Goal: Task Accomplishment & Management: Use online tool/utility

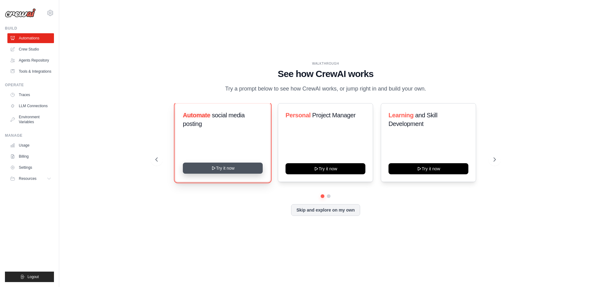
click at [223, 171] on button "Try it now" at bounding box center [223, 168] width 80 height 11
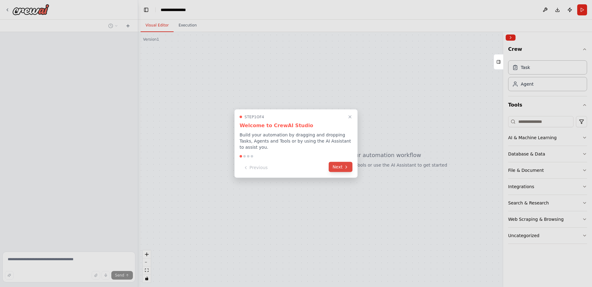
click at [342, 167] on button "Next" at bounding box center [341, 167] width 24 height 10
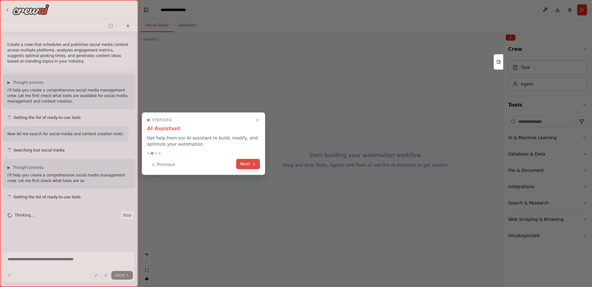
click at [252, 166] on icon at bounding box center [253, 164] width 5 height 5
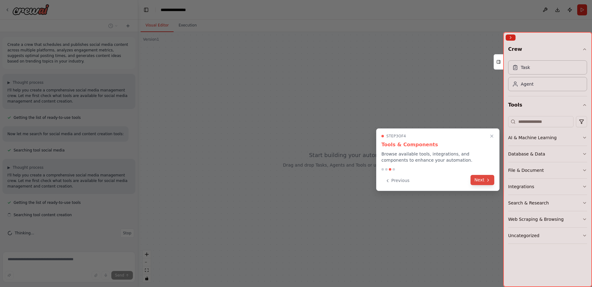
click at [485, 181] on icon at bounding box center [487, 180] width 5 height 5
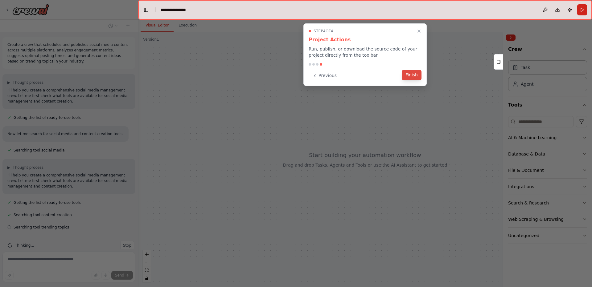
scroll to position [11, 0]
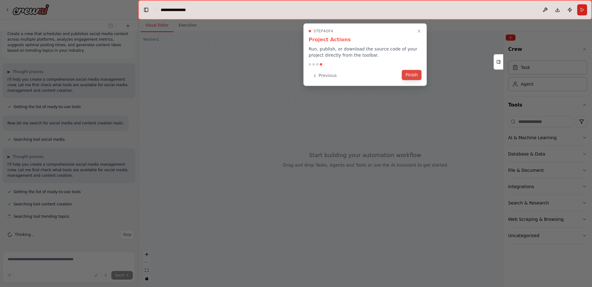
click at [412, 77] on button "Finish" at bounding box center [412, 75] width 20 height 10
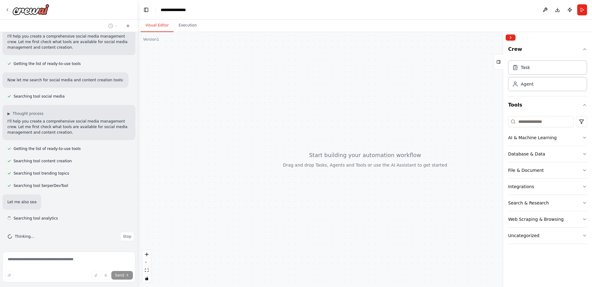
scroll to position [56, 0]
click at [192, 23] on button "Execution" at bounding box center [188, 25] width 28 height 13
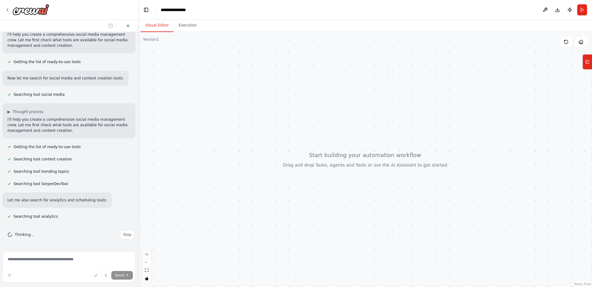
click at [158, 24] on button "Visual Editor" at bounding box center [157, 25] width 33 height 13
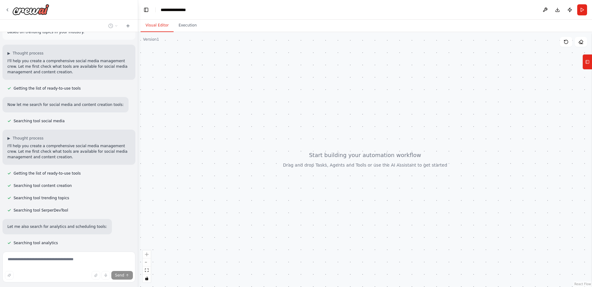
scroll to position [0, 0]
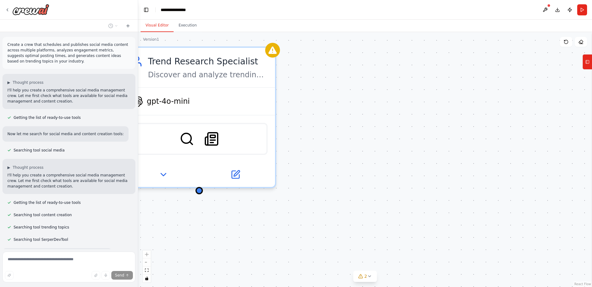
click at [346, 141] on div "Trend Research Specialist Discover and analyze trending topics in the {industry…" at bounding box center [365, 159] width 454 height 255
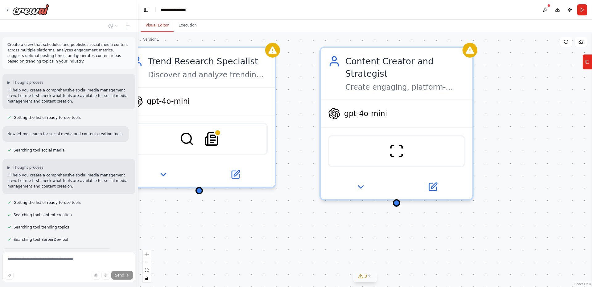
click at [366, 276] on span "3" at bounding box center [365, 276] width 3 height 6
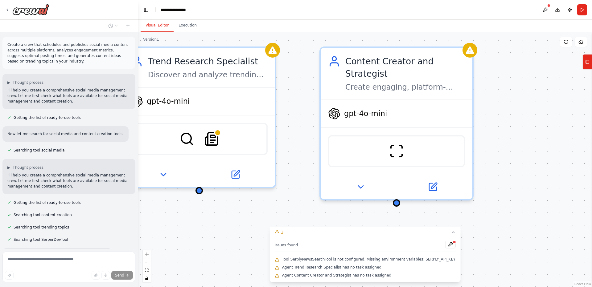
click at [214, 215] on div "Trend Research Specialist Discover and analyze trending topics in the {industry…" at bounding box center [365, 159] width 454 height 255
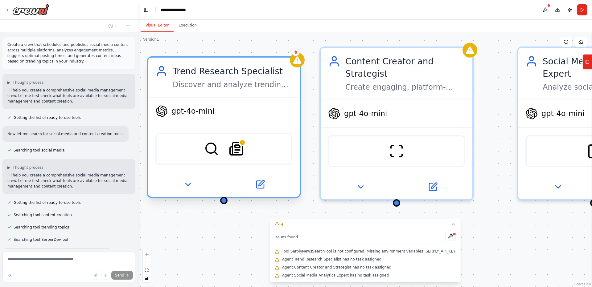
drag, startPoint x: 180, startPoint y: 80, endPoint x: 206, endPoint y: 89, distance: 27.8
click at [206, 89] on div "Trend Research Specialist Discover and analyze trending topics in the {industry…" at bounding box center [224, 77] width 152 height 39
click at [190, 182] on icon at bounding box center [188, 185] width 10 height 10
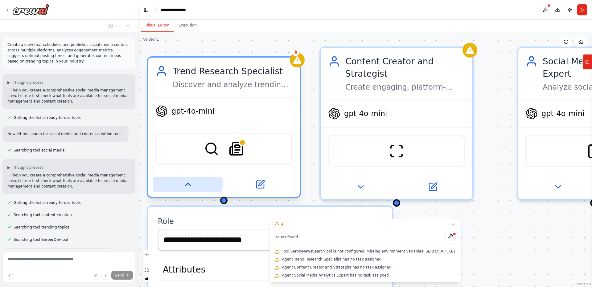
click at [190, 182] on icon at bounding box center [188, 185] width 10 height 10
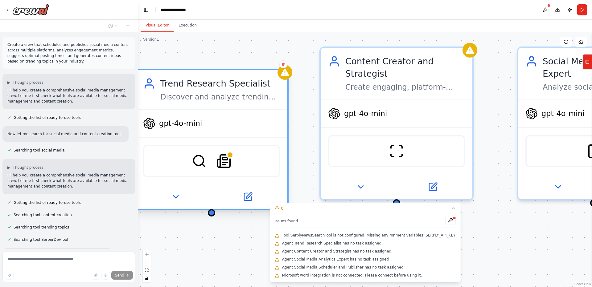
drag, startPoint x: 247, startPoint y: 73, endPoint x: 265, endPoint y: 91, distance: 25.7
click at [265, 91] on div "Trend Research Specialist Discover and analyze trending topics in the {industry…" at bounding box center [220, 89] width 120 height 25
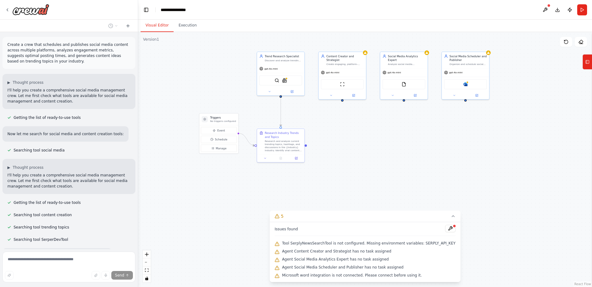
drag, startPoint x: 379, startPoint y: 191, endPoint x: 378, endPoint y: 108, distance: 82.9
click at [378, 108] on div ".deletable-edge-delete-btn { width: 20px; height: 20px; border: 0px solid #ffff…" at bounding box center [365, 159] width 454 height 255
click at [366, 147] on div ".deletable-edge-delete-btn { width: 20px; height: 20px; border: 0px solid #ffff…" at bounding box center [365, 159] width 454 height 255
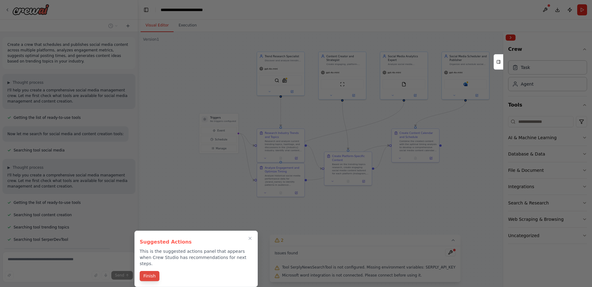
click at [148, 275] on button "Finish" at bounding box center [150, 276] width 20 height 10
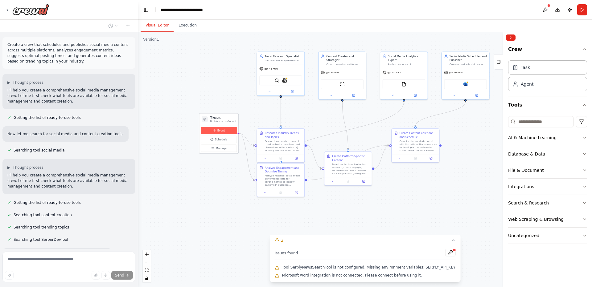
click at [219, 129] on span "Event" at bounding box center [221, 131] width 8 height 4
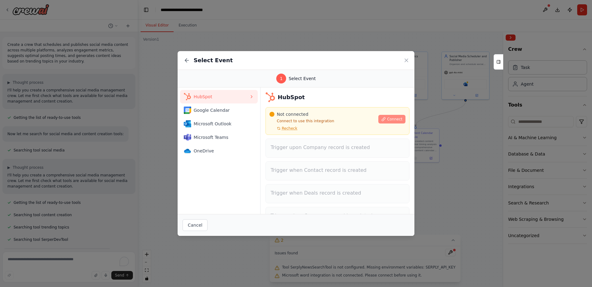
click at [392, 119] on span "Connect" at bounding box center [394, 119] width 15 height 5
click at [389, 122] on button "Connect" at bounding box center [391, 119] width 27 height 9
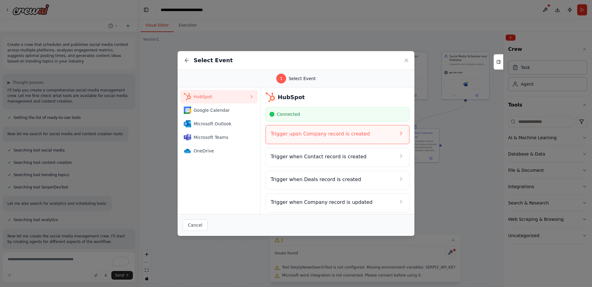
click at [327, 139] on div "Trigger upon Company record is created" at bounding box center [333, 134] width 125 height 9
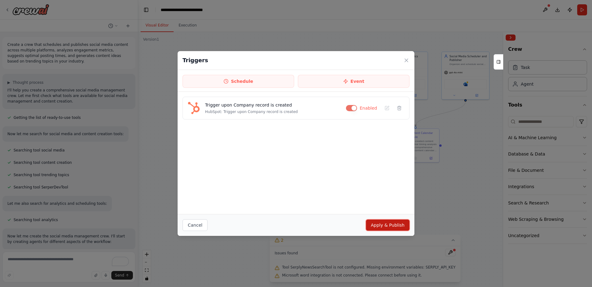
click at [399, 227] on button "Apply & Publish" at bounding box center [387, 225] width 43 height 11
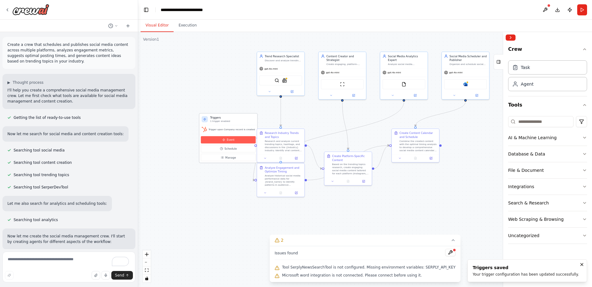
click at [234, 141] on span "Event" at bounding box center [231, 140] width 8 height 4
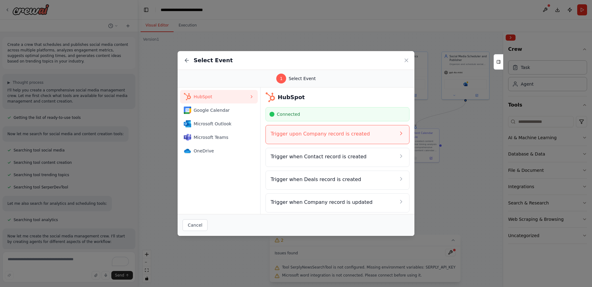
click at [320, 136] on h4 "Trigger upon Company record is created" at bounding box center [333, 133] width 125 height 7
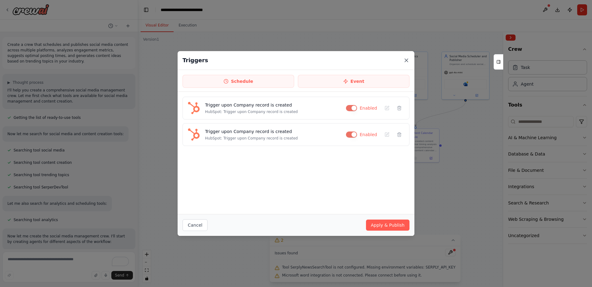
click at [407, 62] on icon at bounding box center [406, 60] width 6 height 6
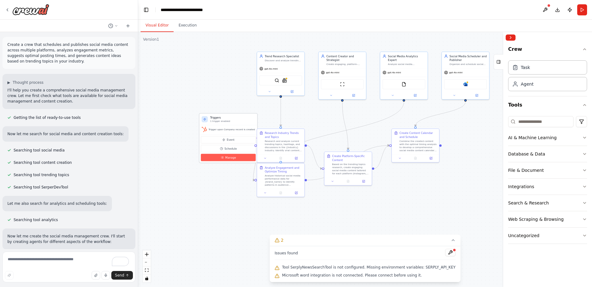
click at [229, 157] on span "Manage" at bounding box center [230, 158] width 11 height 4
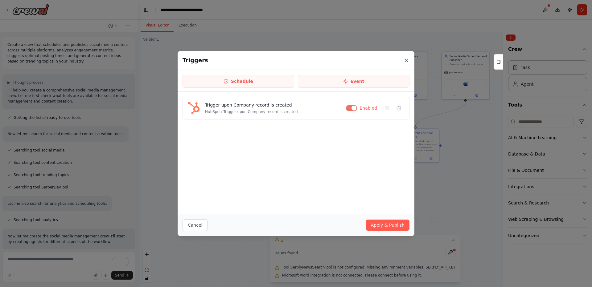
click at [406, 60] on icon at bounding box center [406, 60] width 3 height 3
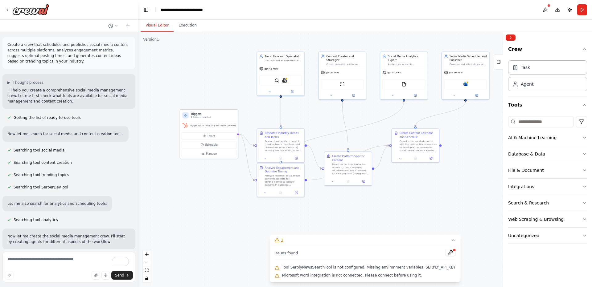
drag, startPoint x: 218, startPoint y: 117, endPoint x: 198, endPoint y: 116, distance: 20.7
click at [198, 116] on h3 "Triggers" at bounding box center [213, 114] width 45 height 4
click at [450, 245] on button at bounding box center [450, 244] width 10 height 7
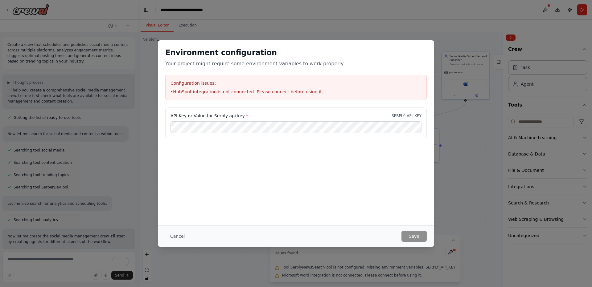
click at [475, 152] on div "Environment configuration Your project might require some environment variables…" at bounding box center [296, 143] width 592 height 287
click at [178, 236] on button "Cancel" at bounding box center [177, 236] width 24 height 11
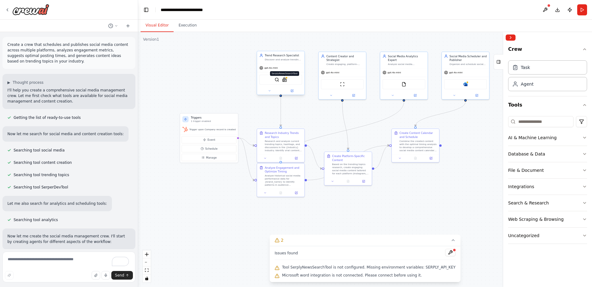
click at [285, 80] on img at bounding box center [284, 79] width 5 height 5
